Goal: Check status: Check status

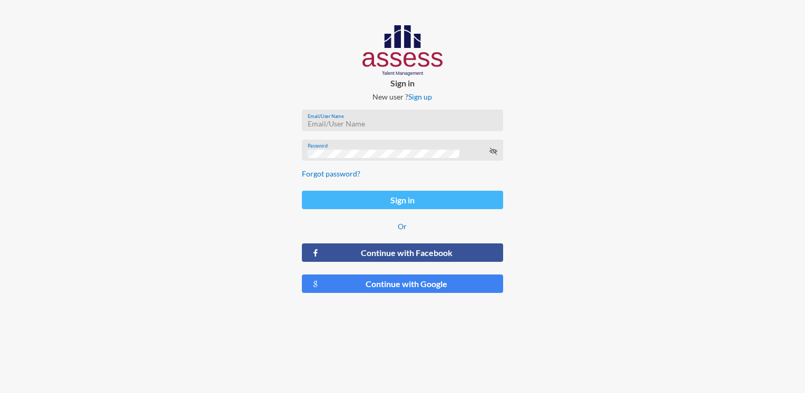
type input "MoaazHany-RME"
click at [435, 203] on button "Sign in" at bounding box center [402, 200] width 201 height 18
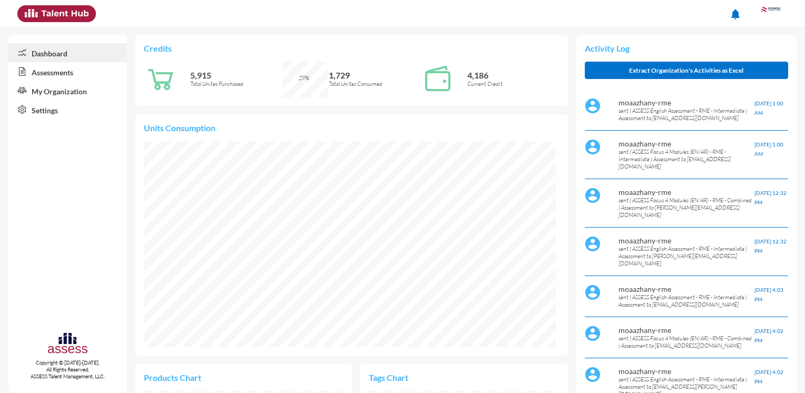
click at [55, 70] on link "Assessments" at bounding box center [67, 71] width 119 height 19
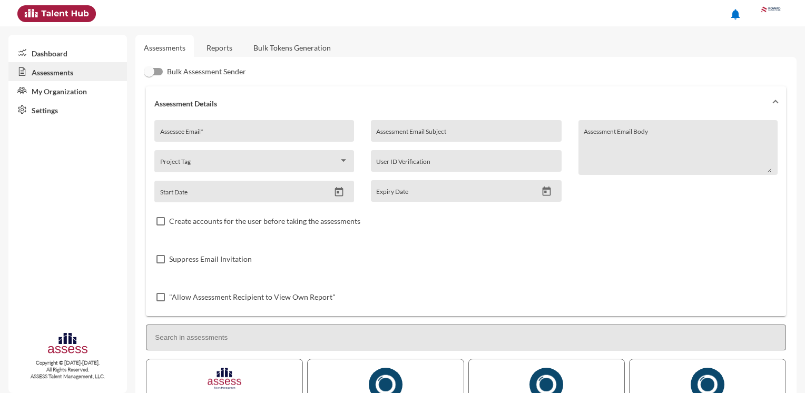
click at [220, 46] on link "Reports" at bounding box center [219, 48] width 43 height 26
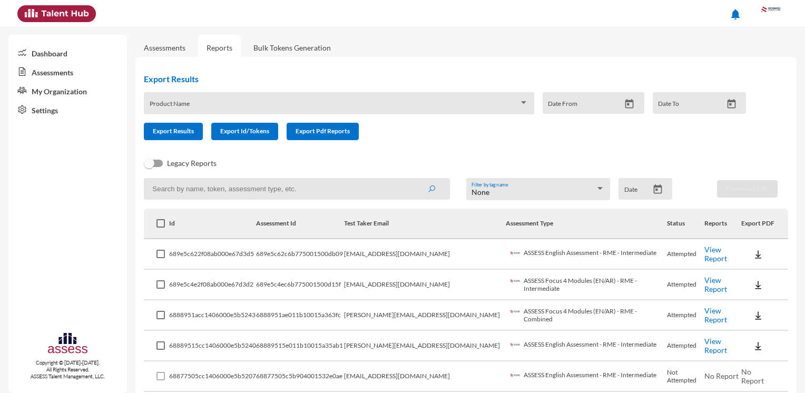
click at [212, 190] on input at bounding box center [297, 189] width 306 height 22
paste input "[PERSON_NAME]"
type input "[PERSON_NAME]"
click at [430, 191] on icon "submit" at bounding box center [432, 189] width 8 height 8
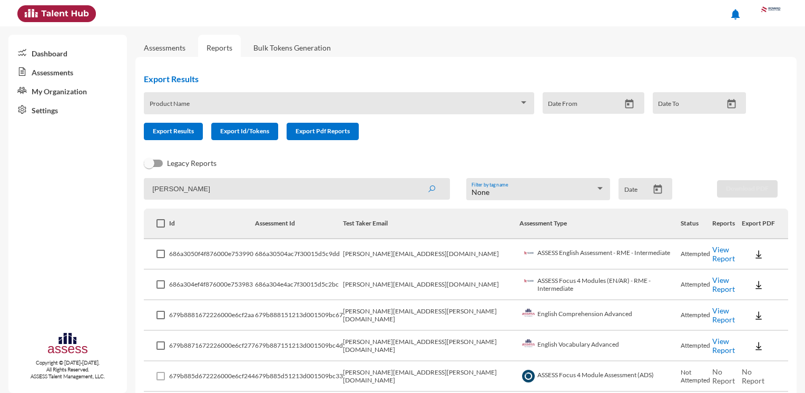
click at [723, 254] on link "View Report" at bounding box center [724, 254] width 23 height 18
click at [721, 287] on link "View Report" at bounding box center [724, 285] width 23 height 18
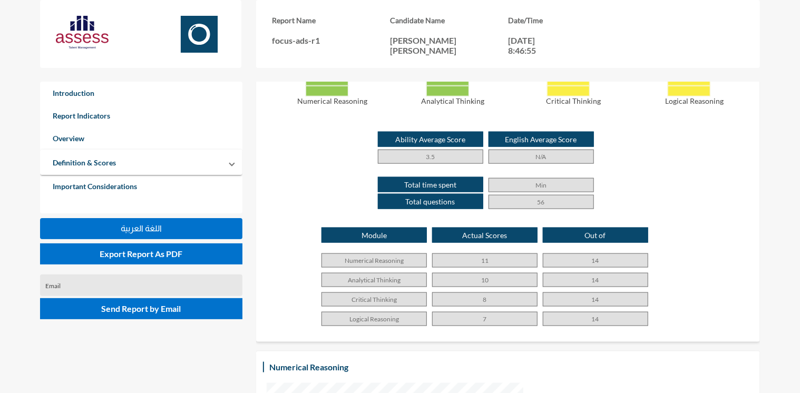
scroll to position [581, 0]
